Goal: Task Accomplishment & Management: Use online tool/utility

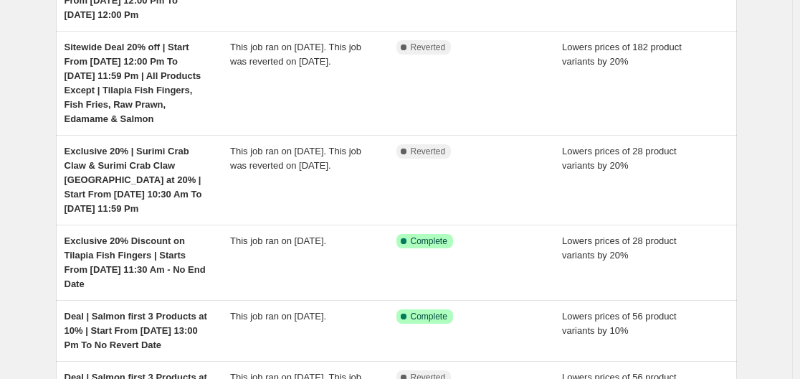
scroll to position [430, 0]
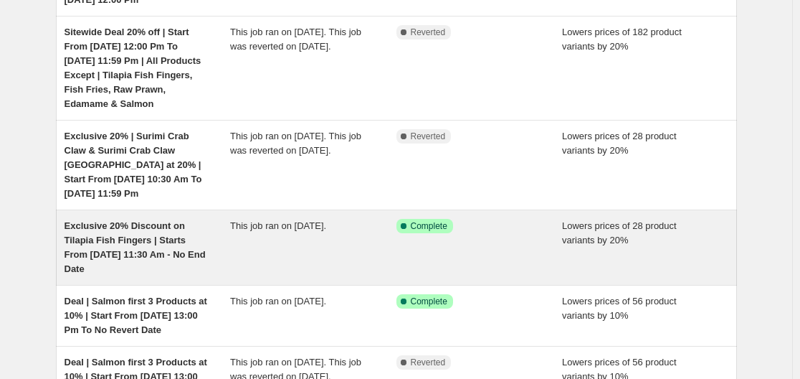
click at [220, 219] on div "Exclusive 20% Discount on Tilapia Fish Fingers | Starts From [DATE] 11:30 Am - …" at bounding box center [148, 247] width 166 height 57
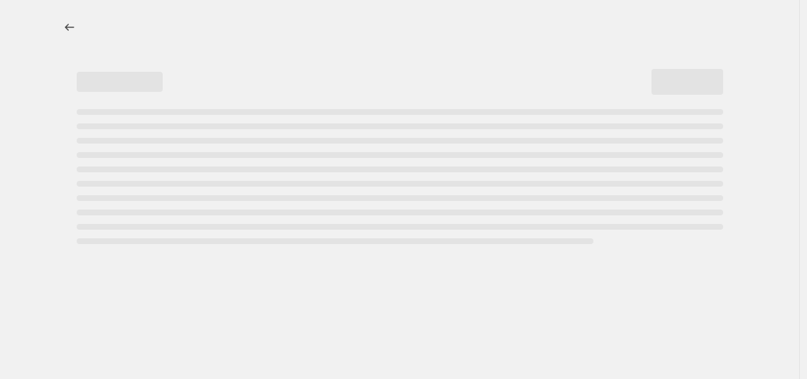
select select "percentage"
select select "no_change"
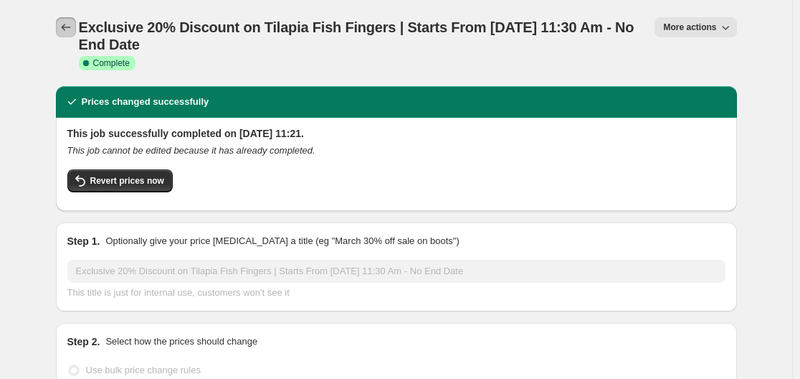
click at [60, 24] on button "Price change jobs" at bounding box center [66, 27] width 20 height 20
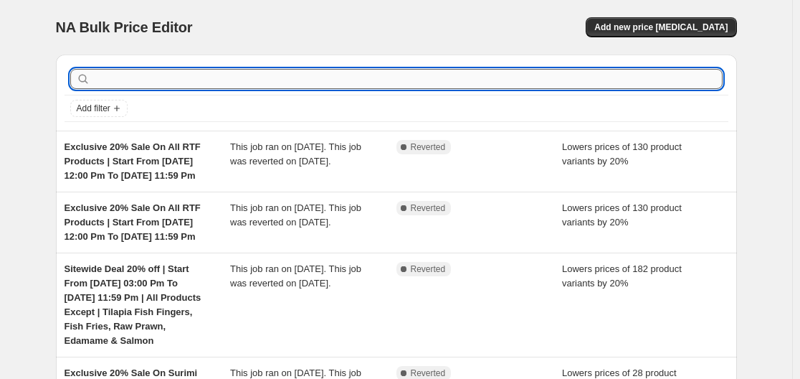
click at [238, 72] on input "text" at bounding box center [408, 79] width 630 height 20
type input "kebab"
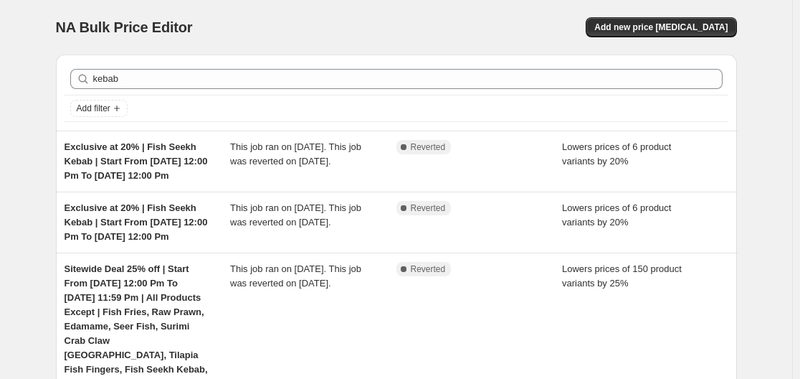
click at [237, 56] on div "kebab Clear Add filter" at bounding box center [396, 92] width 681 height 76
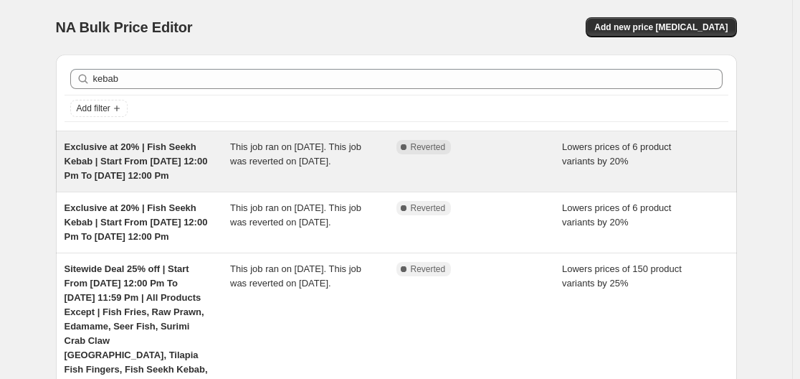
click at [128, 174] on span "Exclusive at 20% | Fish Seekh Kebab | Start From [DATE] 12:00 Pm To [DATE] 12:0…" at bounding box center [136, 160] width 143 height 39
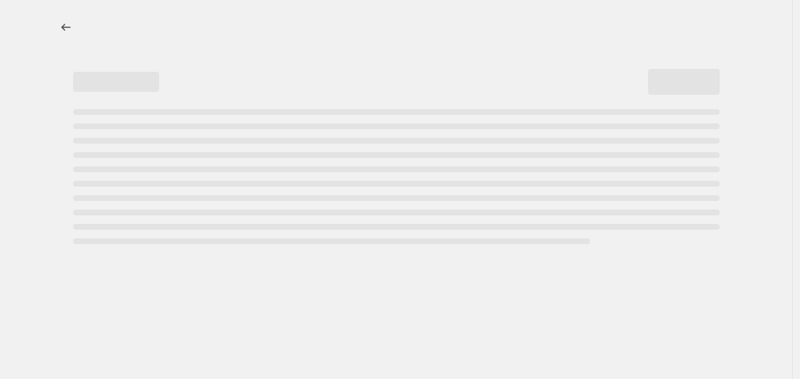
select select "percentage"
select select "no_change"
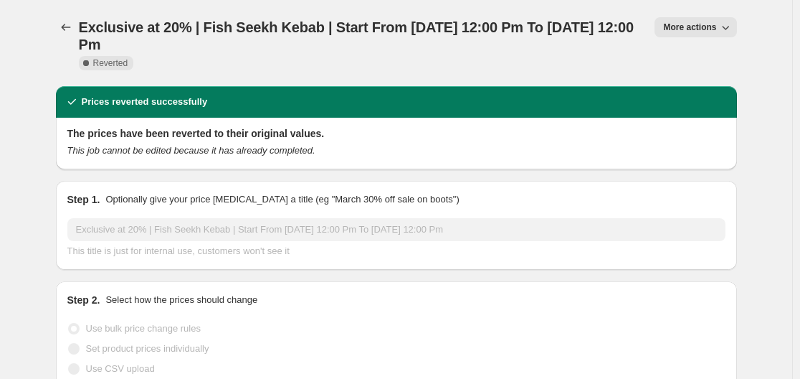
click at [682, 22] on span "More actions" at bounding box center [689, 27] width 53 height 11
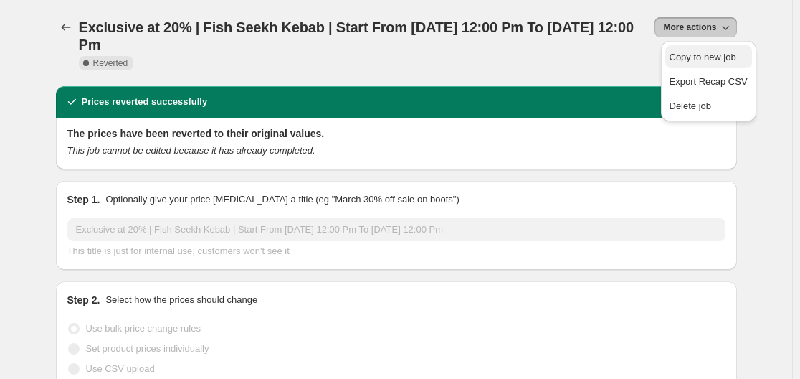
click at [666, 52] on button "Copy to new job" at bounding box center [708, 56] width 87 height 23
select select "percentage"
select select "no_change"
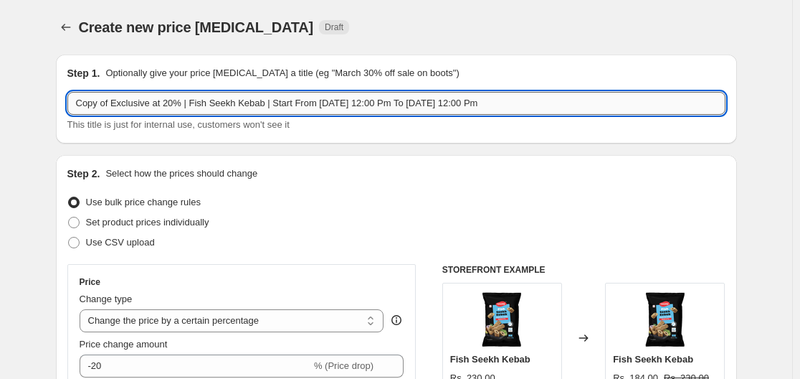
click at [110, 98] on input "Copy of Exclusive at 20% | Fish Seekh Kebab | Start From [DATE] 12:00 Pm To [DA…" at bounding box center [396, 103] width 658 height 23
click at [288, 101] on input "Exclusive at 20% | Fish Seekh Kebab | Start From [DATE] 12:00 Pm To [DATE] 12:0…" at bounding box center [396, 103] width 658 height 23
click at [379, 100] on input "Exclusive at 20% | Fish Seekh Kebab | Start From [DATE] 12:00 Pm To [DATE] 12:0…" at bounding box center [396, 103] width 658 height 23
type input "Exclusive at 20% | Fish Seekh Kebab | Start From [DATE] 12:00 Pm To [DATE] 12:0…"
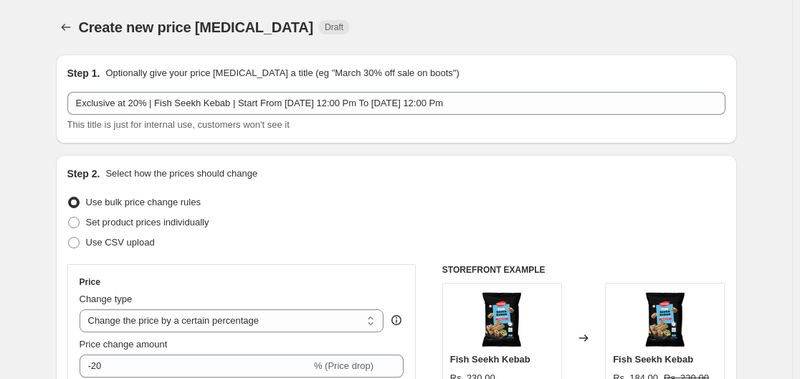
click at [395, 137] on div "Step 1. Optionally give your price [MEDICAL_DATA] a title (eg "March 30% off sa…" at bounding box center [396, 98] width 681 height 89
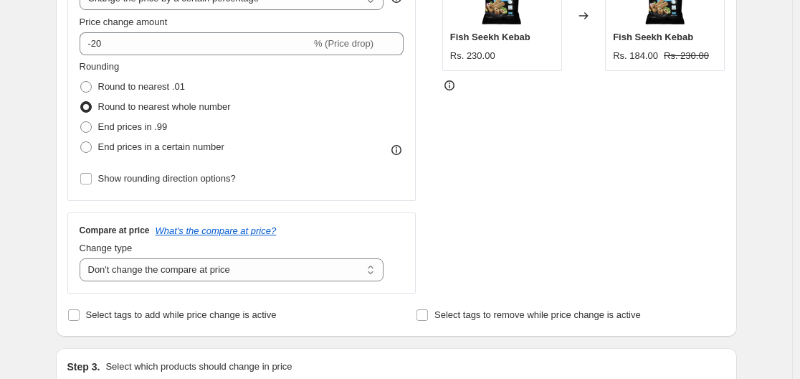
scroll to position [359, 0]
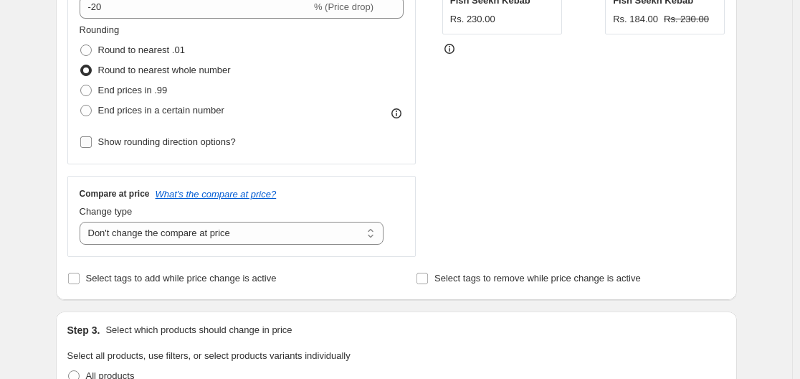
click at [200, 142] on span "Show rounding direction options?" at bounding box center [167, 141] width 138 height 11
click at [92, 142] on input "Show rounding direction options?" at bounding box center [85, 141] width 11 height 11
checkbox input "true"
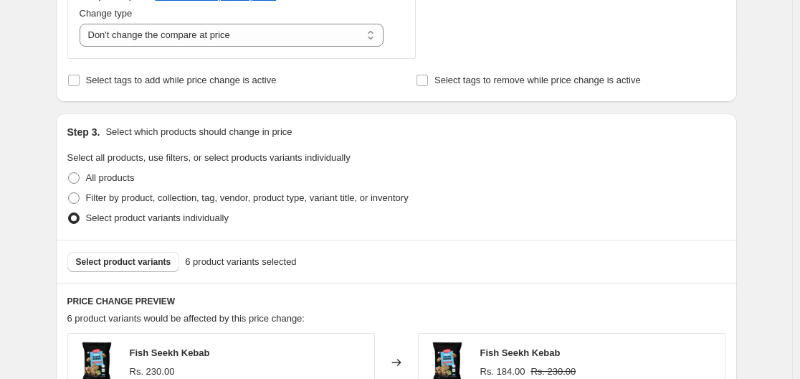
scroll to position [789, 0]
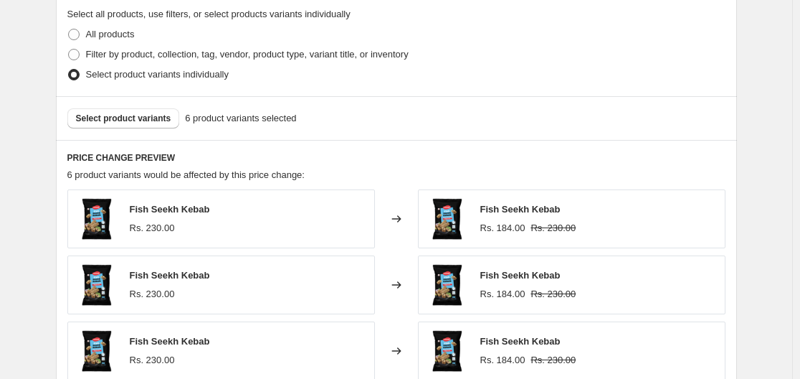
click at [135, 212] on span "Fish Seekh Kebab" at bounding box center [170, 209] width 80 height 11
drag, startPoint x: 132, startPoint y: 210, endPoint x: 232, endPoint y: 199, distance: 100.3
click at [232, 199] on div "Fish Seekh Kebab Rs. 230.00" at bounding box center [221, 218] width 308 height 59
copy span "Fish Seekh Kebab"
click at [131, 118] on span "Select product variants" at bounding box center [123, 118] width 95 height 11
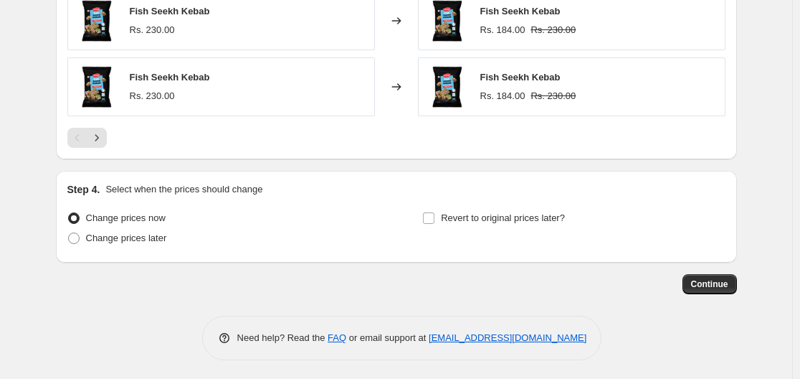
scroll to position [1188, 0]
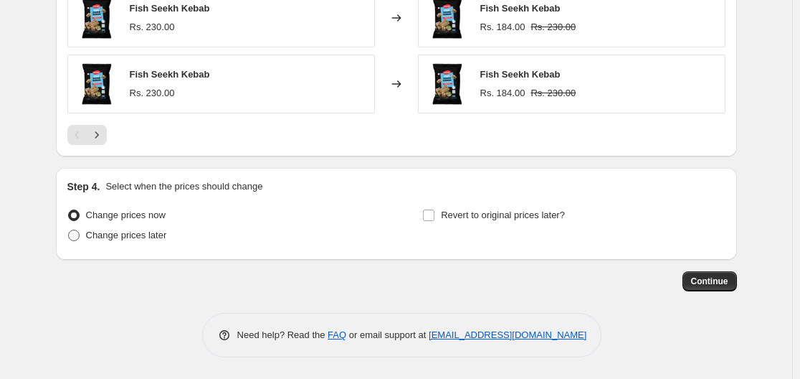
click at [134, 240] on span "Change prices later" at bounding box center [126, 234] width 81 height 11
click at [69, 230] on input "Change prices later" at bounding box center [68, 229] width 1 height 1
radio input "true"
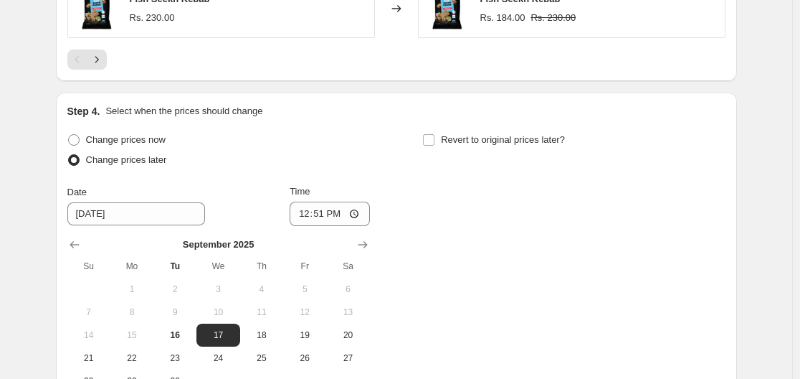
scroll to position [1332, 0]
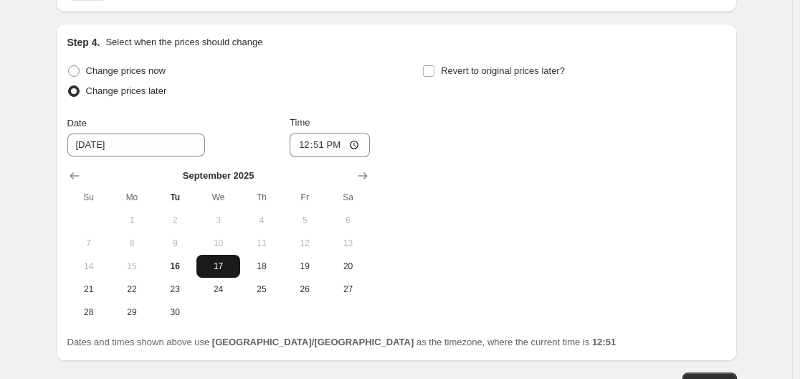
click at [218, 261] on span "17" at bounding box center [218, 265] width 32 height 11
click at [339, 146] on input "12:51" at bounding box center [330, 145] width 80 height 24
type input "12:00"
click at [425, 148] on div "Change prices now Change prices later Date [DATE] Time 12:00 [DATE] Su Mo Tu We…" at bounding box center [396, 192] width 658 height 262
click at [429, 70] on input "Revert to original prices later?" at bounding box center [428, 70] width 11 height 11
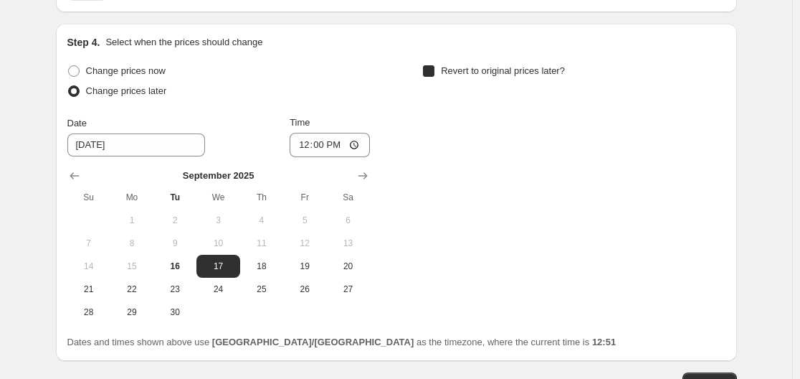
checkbox input "true"
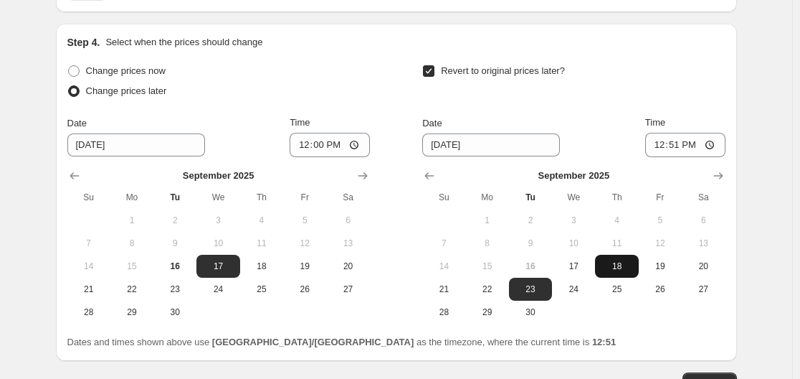
click at [627, 265] on span "18" at bounding box center [617, 265] width 32 height 11
type input "[DATE]"
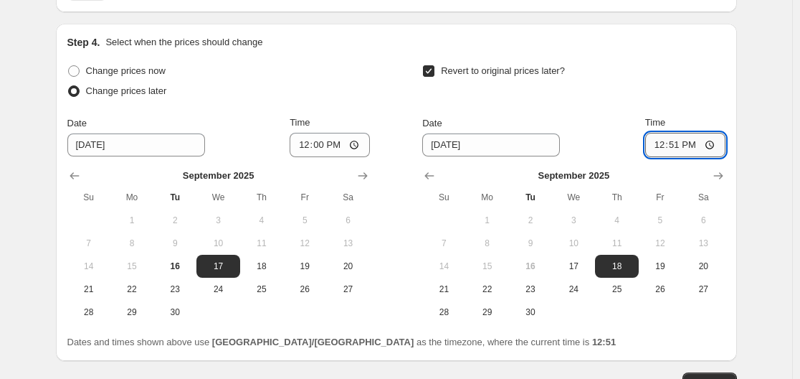
click at [713, 143] on input "12:51" at bounding box center [685, 145] width 80 height 24
type input "12:00"
click at [686, 87] on div "Revert to original prices later?" at bounding box center [573, 82] width 303 height 43
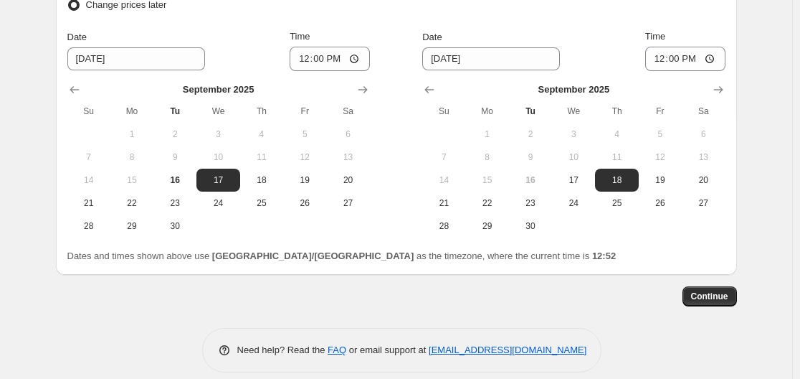
scroll to position [1433, 0]
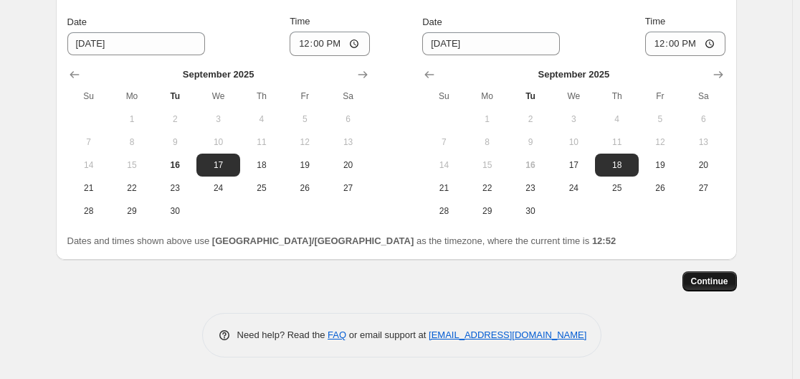
click at [709, 283] on span "Continue" at bounding box center [709, 280] width 37 height 11
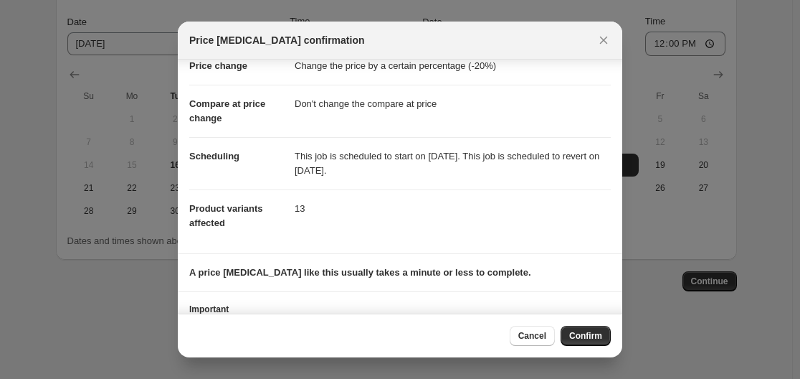
scroll to position [104, 0]
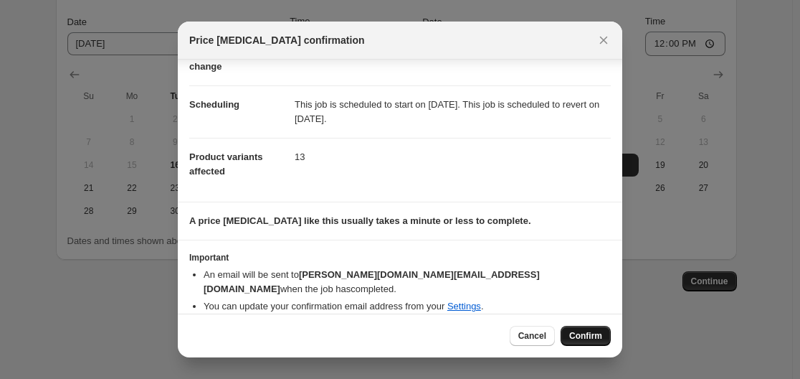
click at [587, 335] on span "Confirm" at bounding box center [585, 335] width 33 height 11
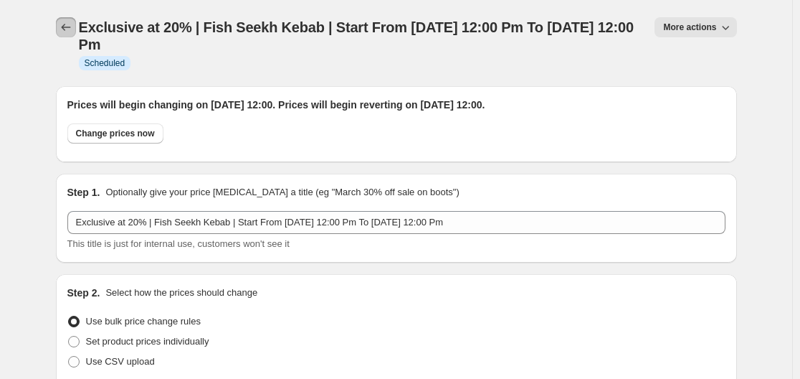
click at [67, 30] on icon "Price change jobs" at bounding box center [65, 27] width 9 height 7
